Goal: Task Accomplishment & Management: Use online tool/utility

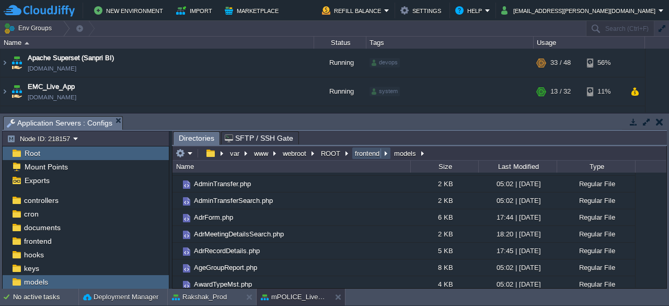
click at [367, 153] on button "frontend" at bounding box center [368, 153] width 29 height 9
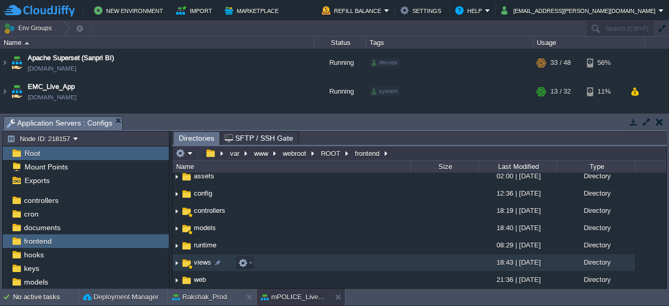
scroll to position [22, 0]
click at [198, 266] on span "views" at bounding box center [202, 261] width 20 height 9
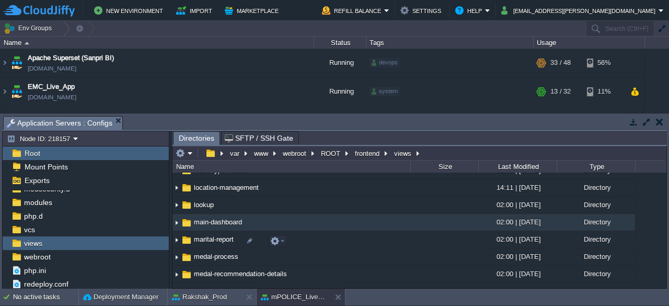
scroll to position [2724, 0]
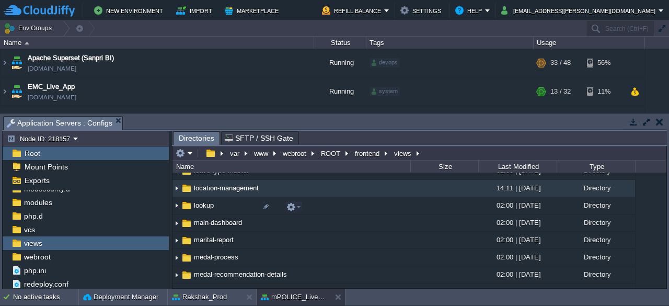
click at [187, 194] on img at bounding box center [187, 189] width 12 height 12
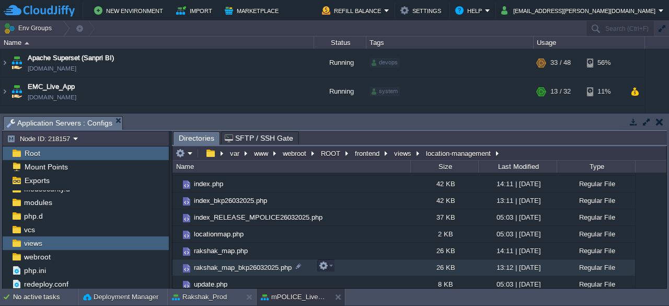
scroll to position [49, 0]
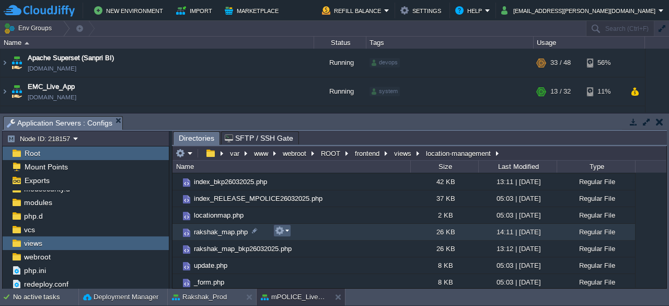
click at [287, 230] on em at bounding box center [282, 230] width 14 height 9
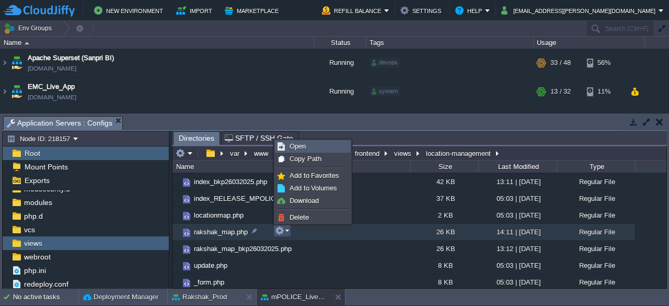
click at [299, 149] on span "Open" at bounding box center [298, 146] width 16 height 8
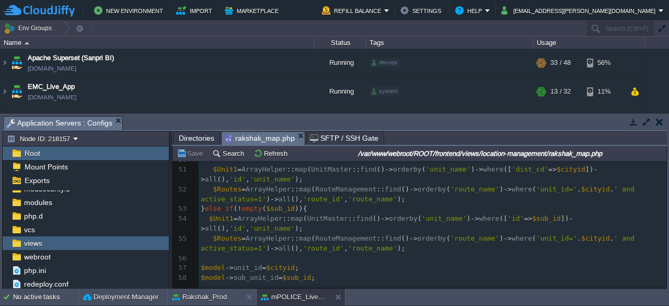
scroll to position [0, 0]
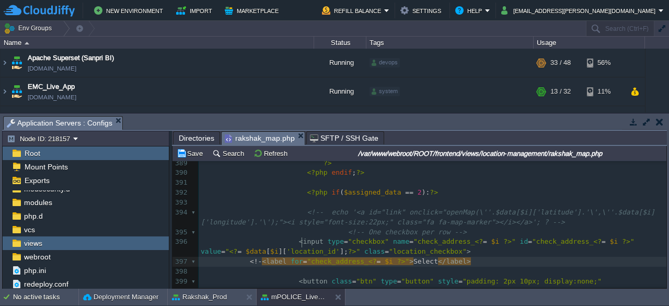
type textarea "<!--"
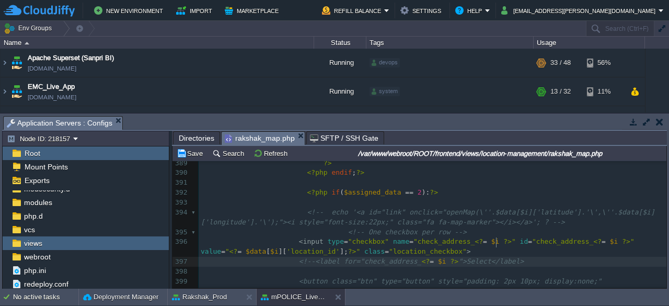
click at [510, 257] on pre "<!--<label for="check_address_ <? = $i ?> ">Select</label>" at bounding box center [433, 262] width 468 height 10
type textarea "-->"
click at [197, 154] on button "Save" at bounding box center [191, 153] width 29 height 9
